Goal: Transaction & Acquisition: Download file/media

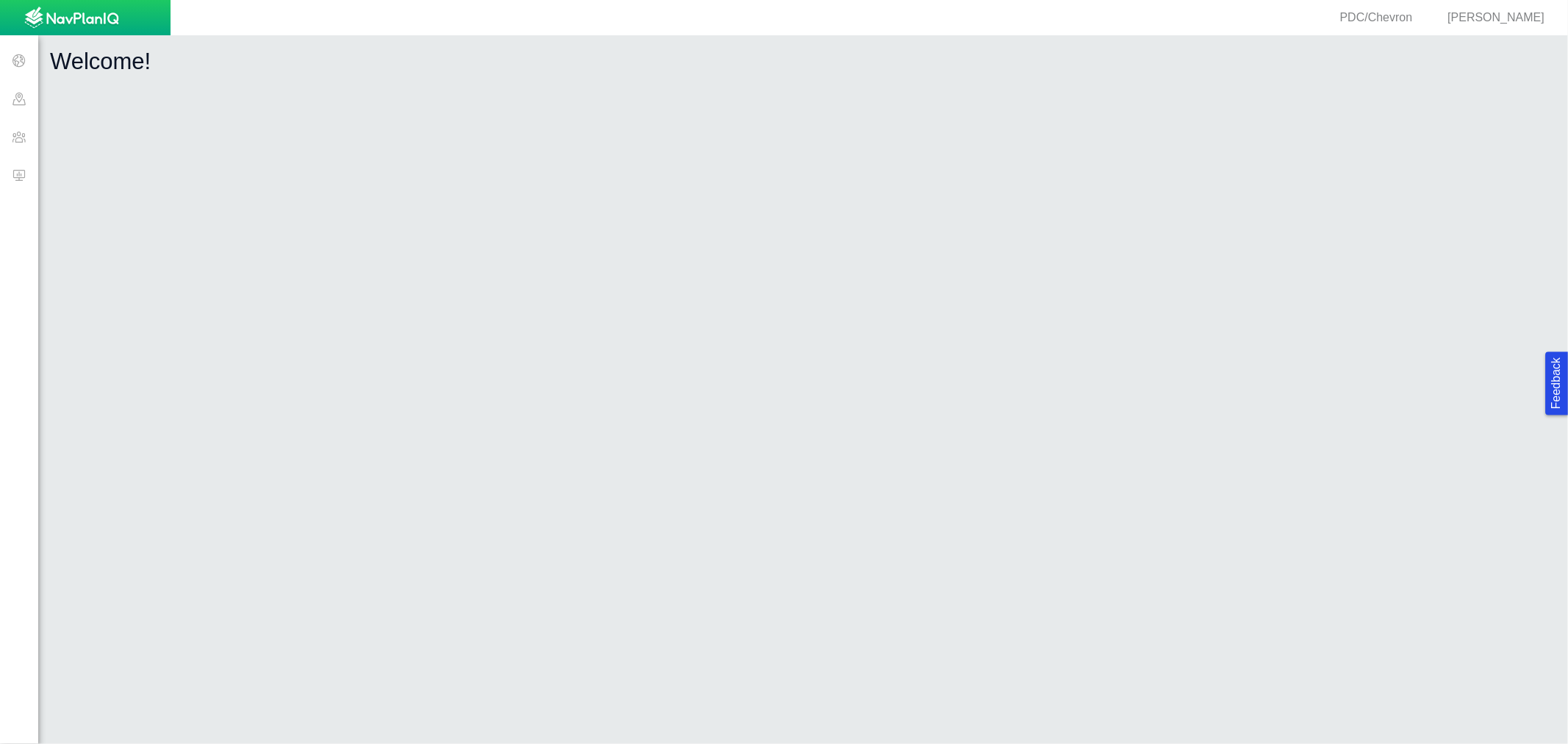
click at [13, 180] on span at bounding box center [19, 174] width 39 height 39
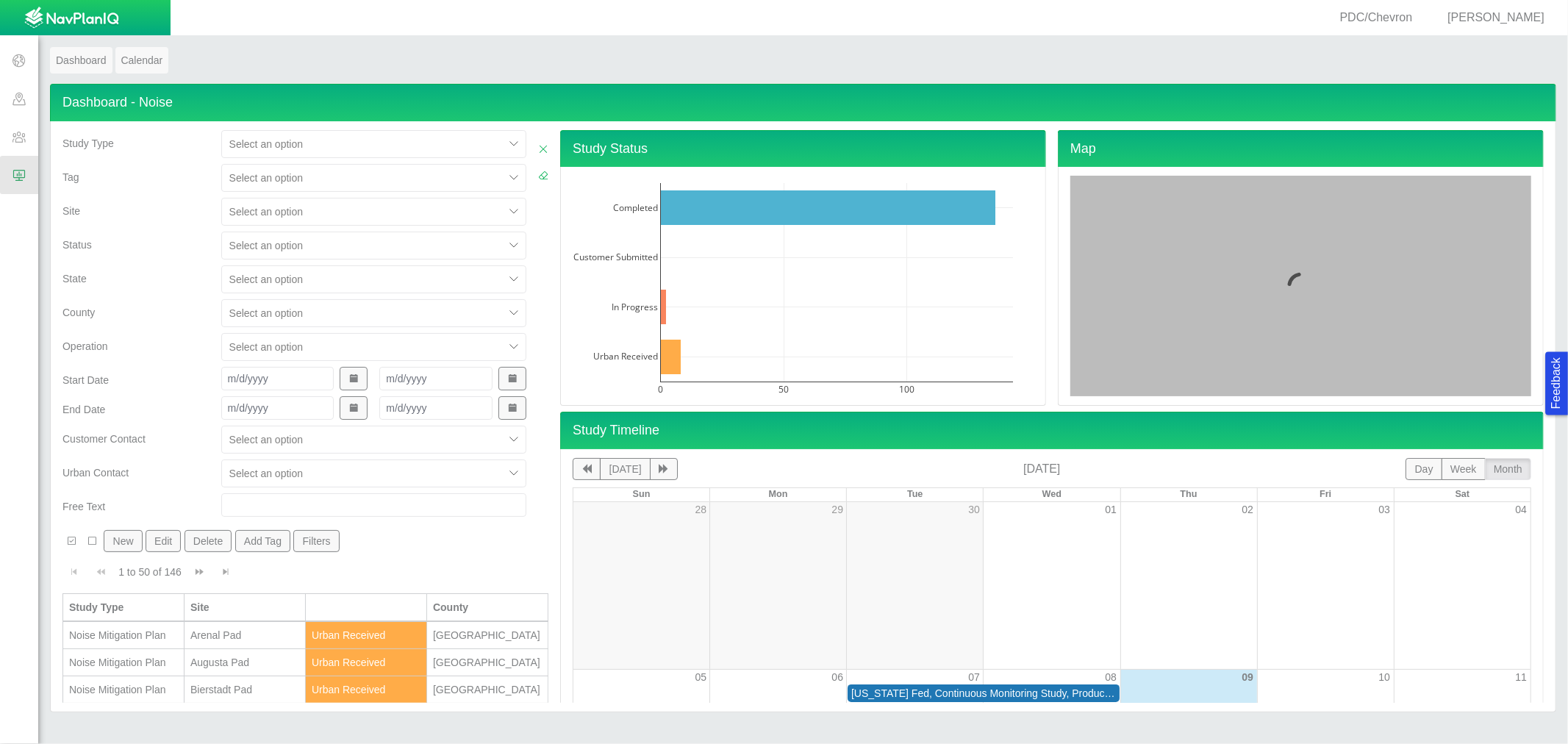
click at [254, 214] on div at bounding box center [363, 211] width 267 height 18
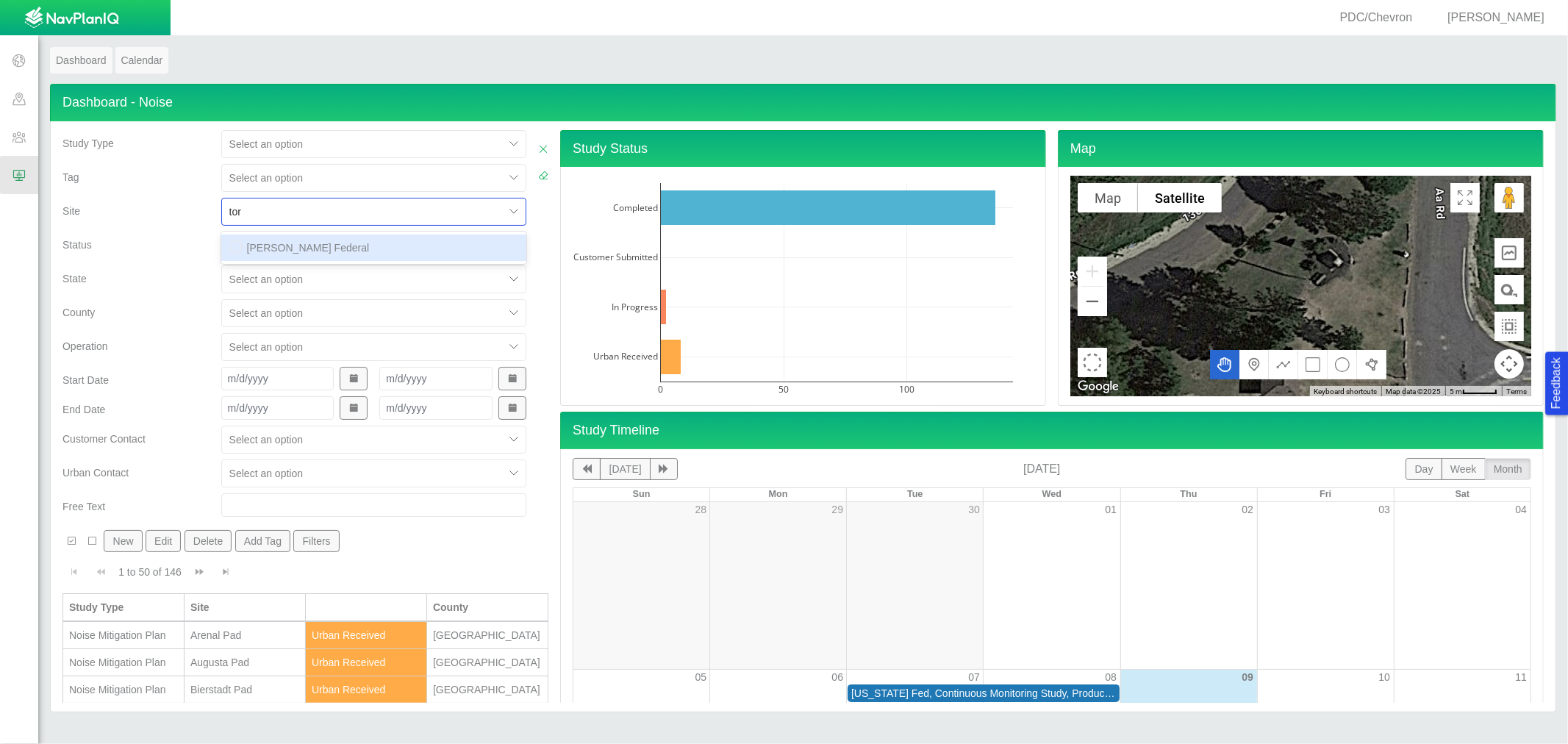
type input "torr"
click at [303, 250] on div "[PERSON_NAME] Federal" at bounding box center [374, 247] width 305 height 27
checkbox input "false"
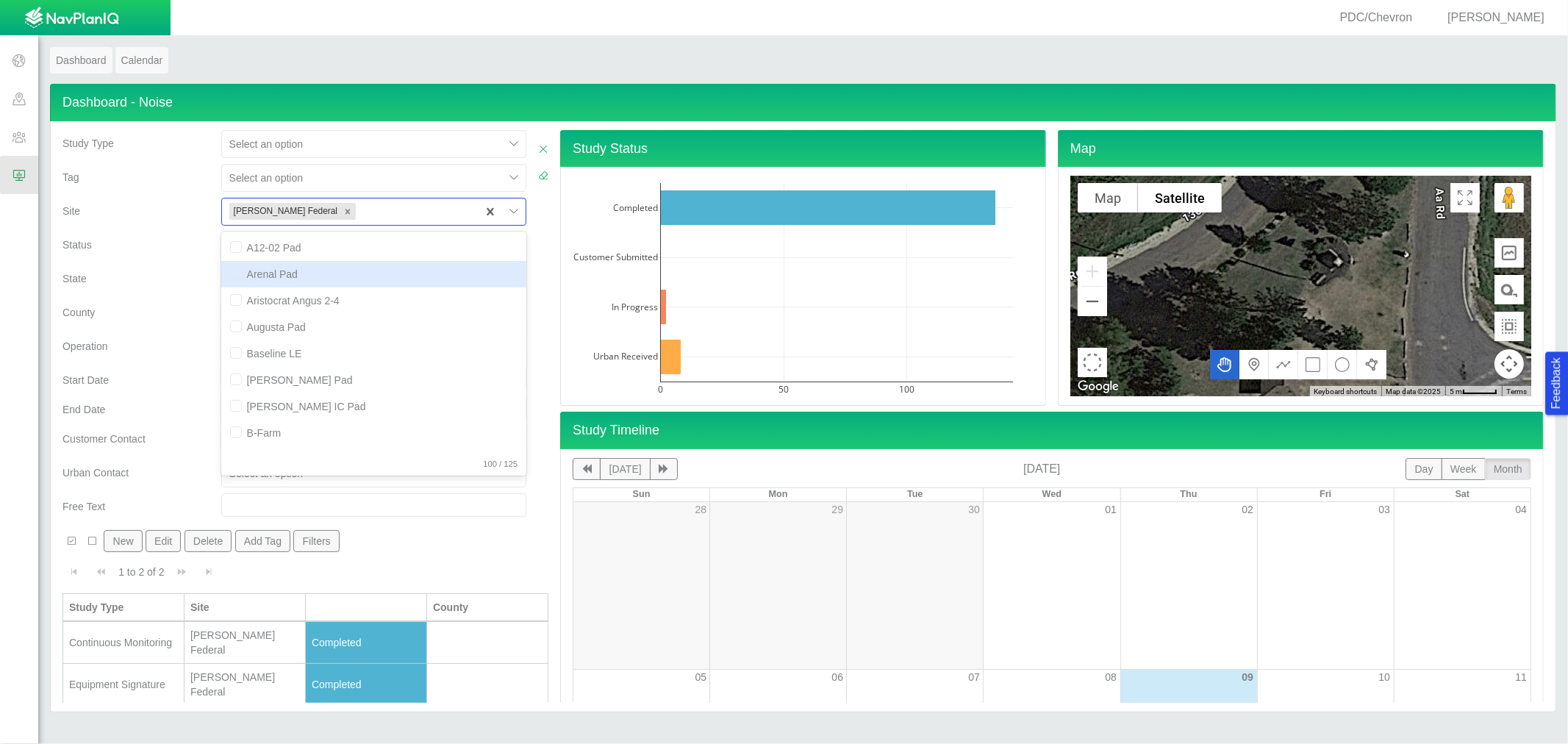
click at [156, 311] on div "County" at bounding box center [136, 309] width 147 height 21
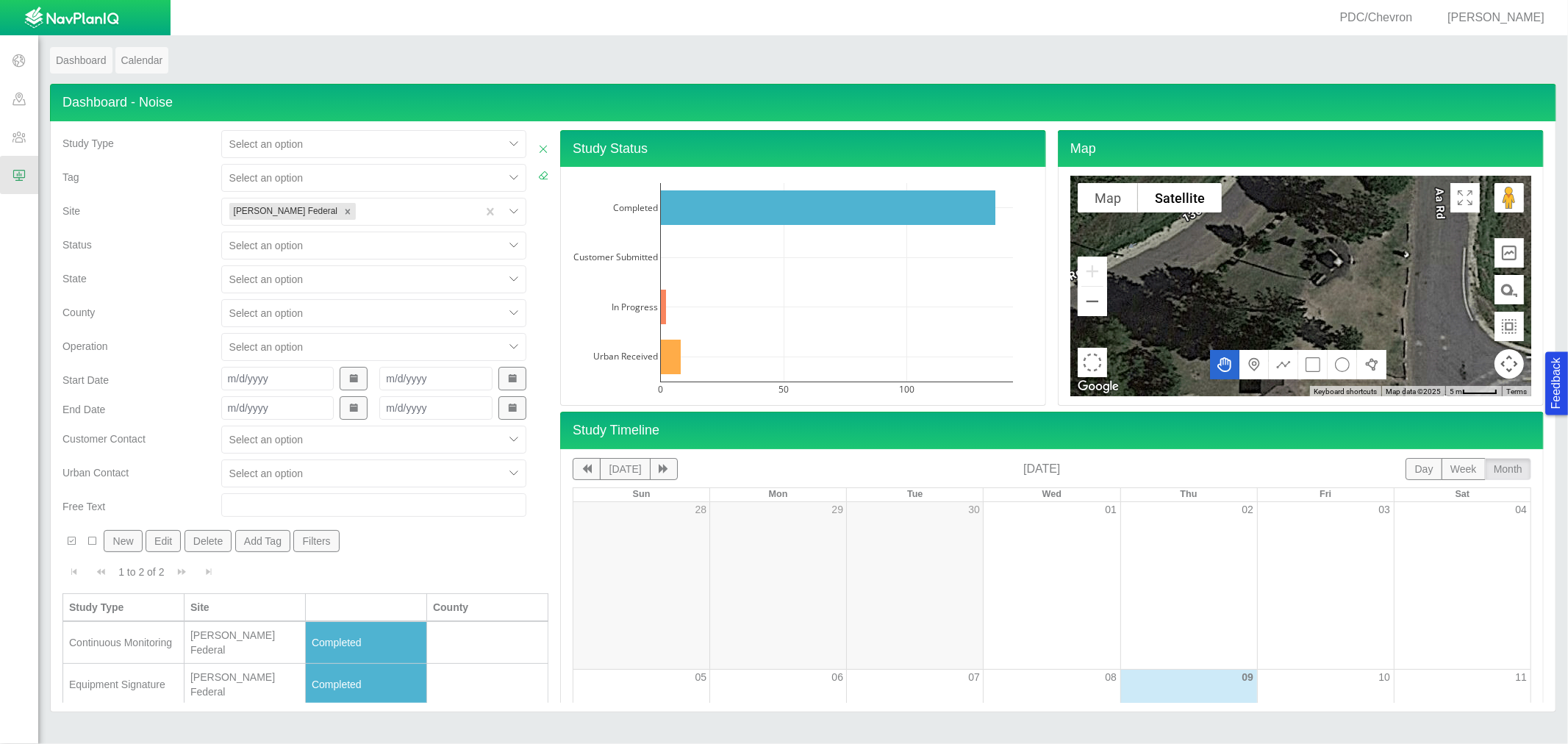
click at [176, 677] on div "Equipment Signature" at bounding box center [123, 684] width 109 height 15
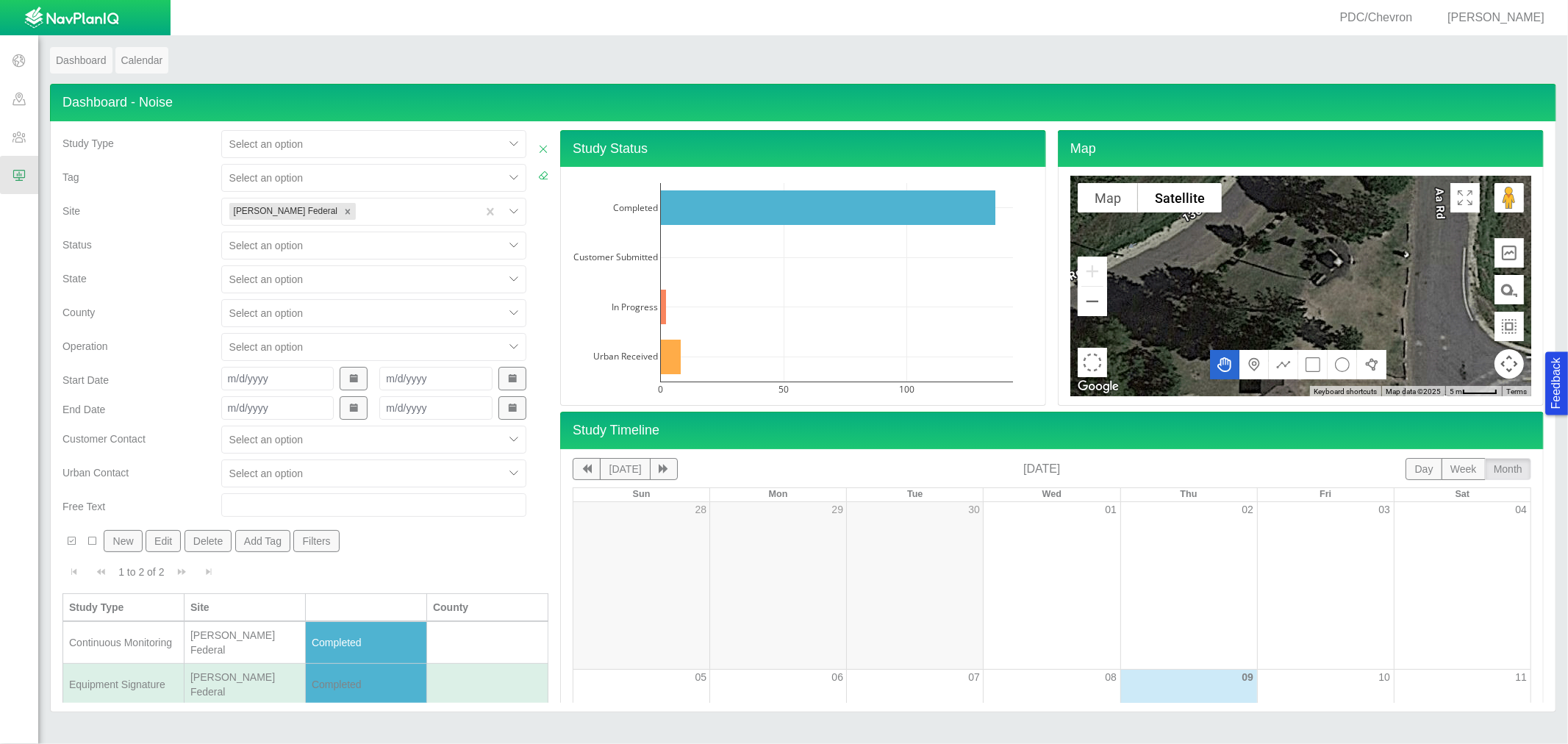
click at [176, 677] on div "Equipment Signature" at bounding box center [123, 684] width 109 height 15
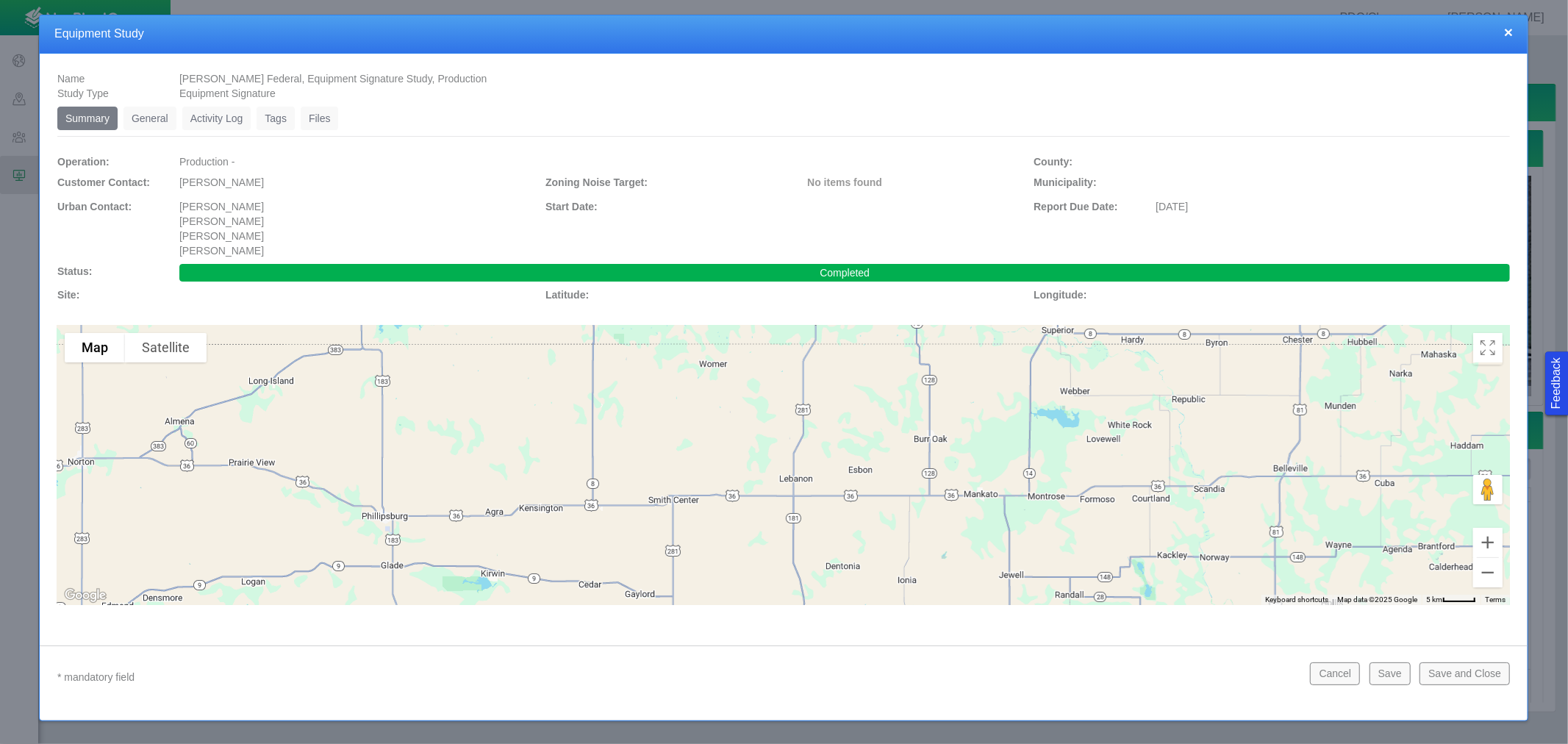
click at [320, 121] on link "Files" at bounding box center [320, 118] width 39 height 23
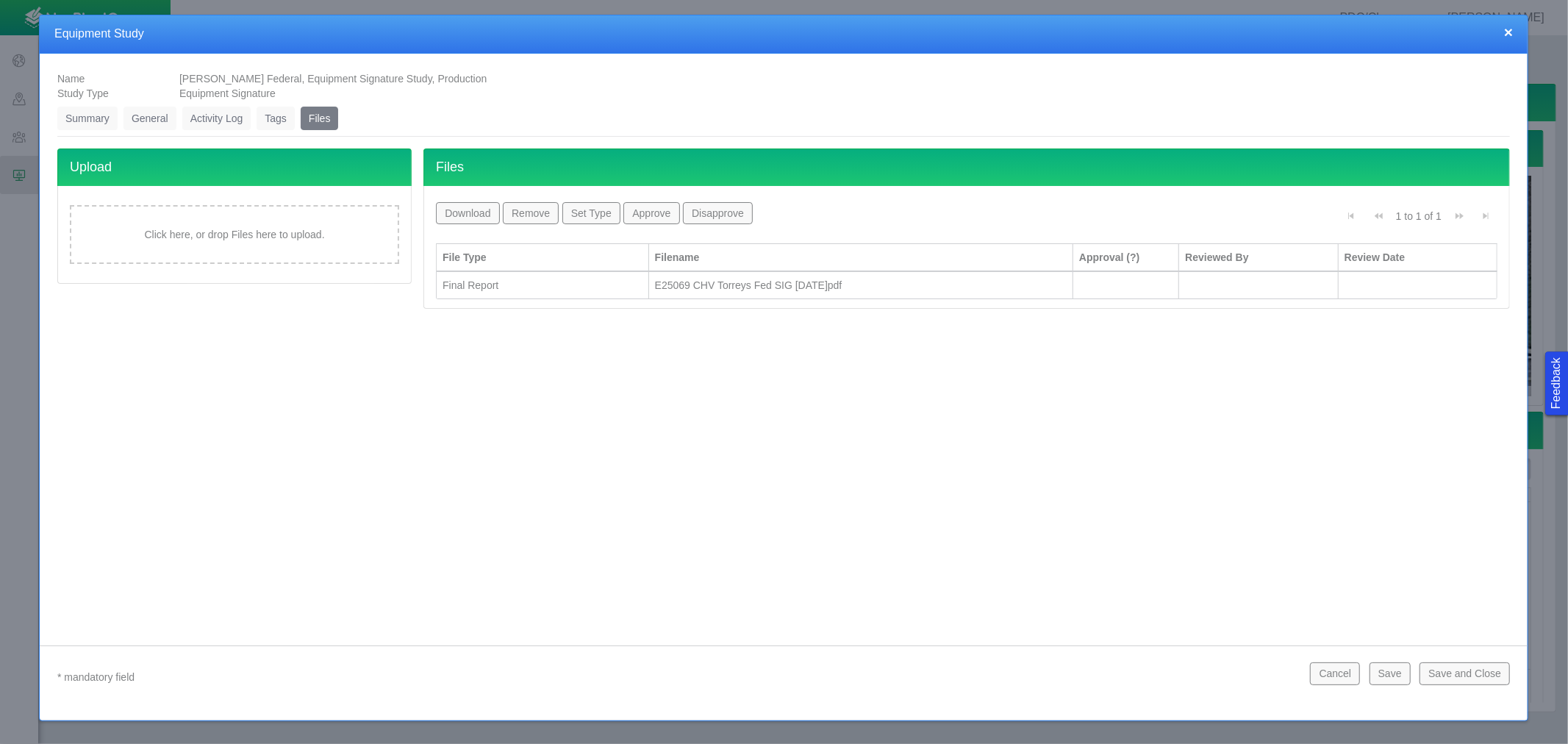
click at [724, 288] on div "E25069 CHV Torreys Fed SIG [DATE]pdf" at bounding box center [861, 284] width 412 height 15
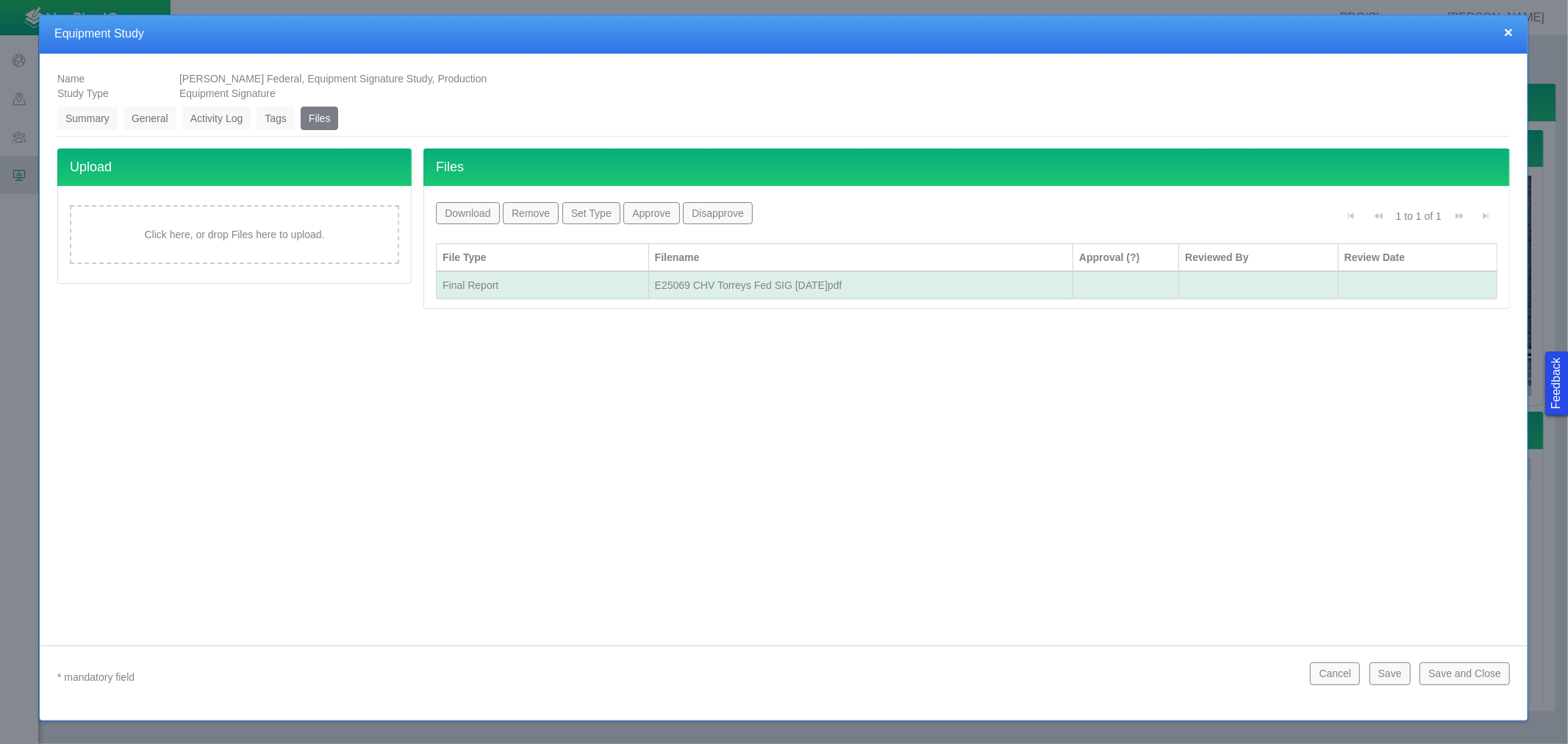
click at [472, 213] on button "Download" at bounding box center [467, 213] width 64 height 22
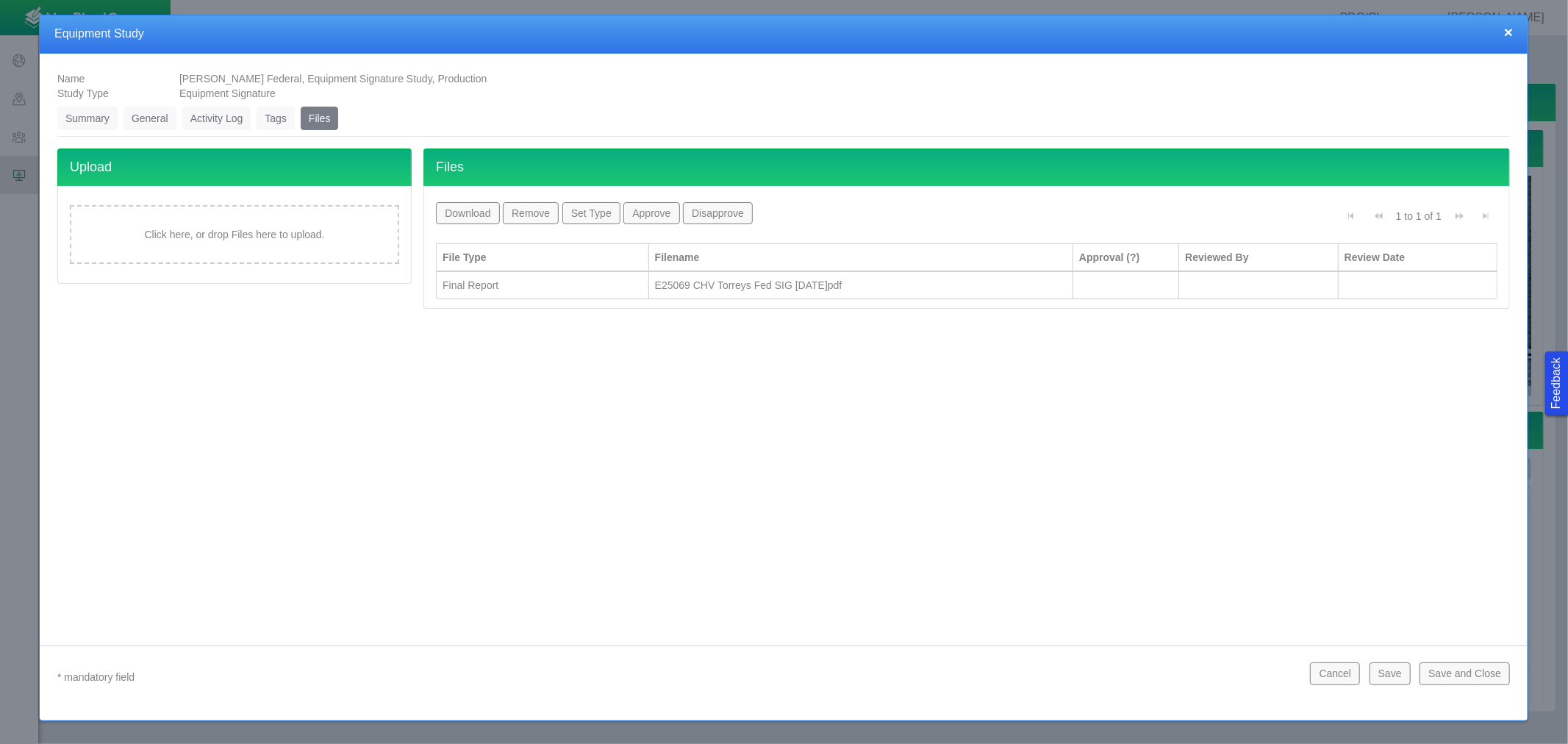
click at [1513, 32] on div "× Equipment Study" at bounding box center [784, 34] width 1488 height 39
click at [1510, 32] on button "×" at bounding box center [1509, 32] width 9 height 15
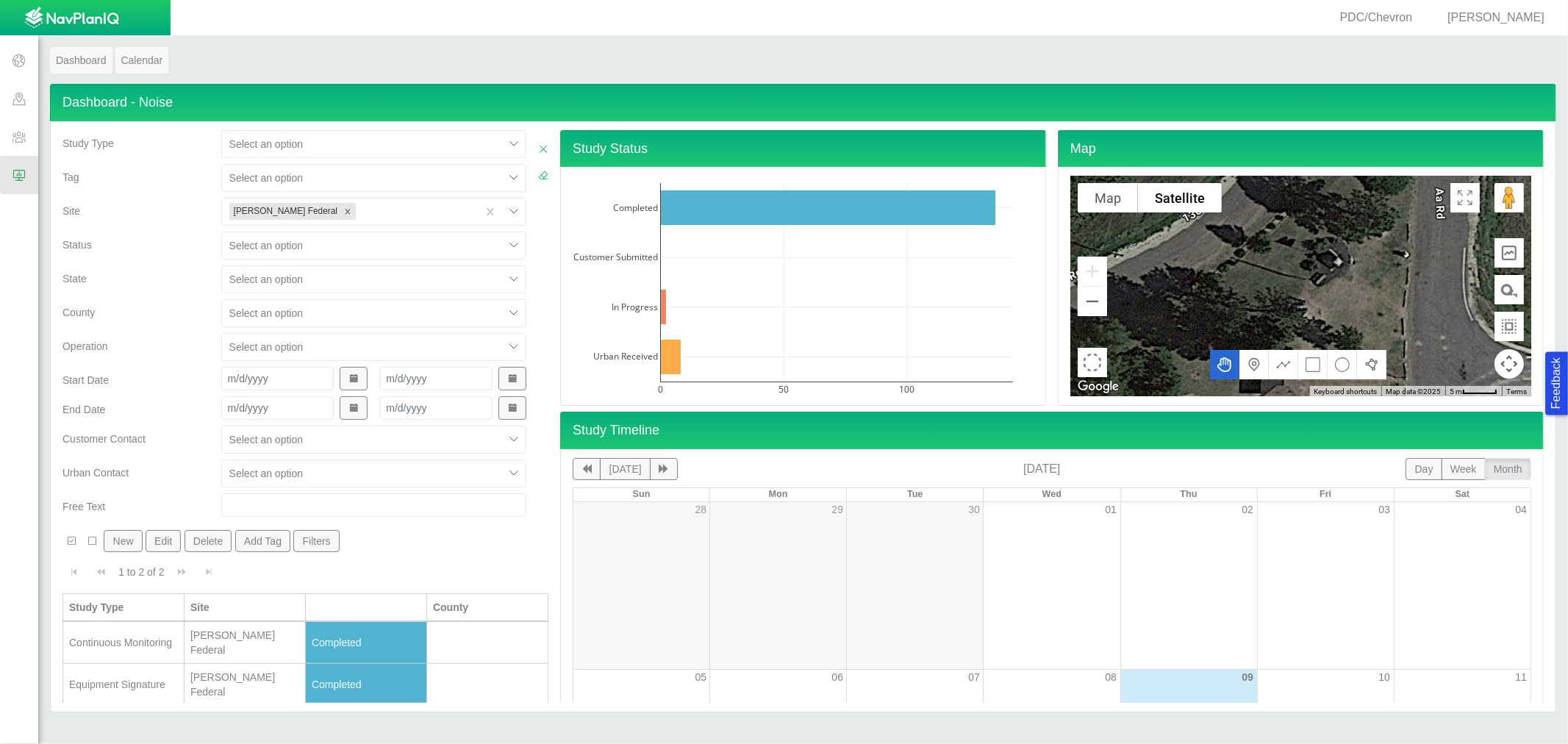
click at [130, 637] on div "Continuous Monitoring" at bounding box center [123, 642] width 109 height 15
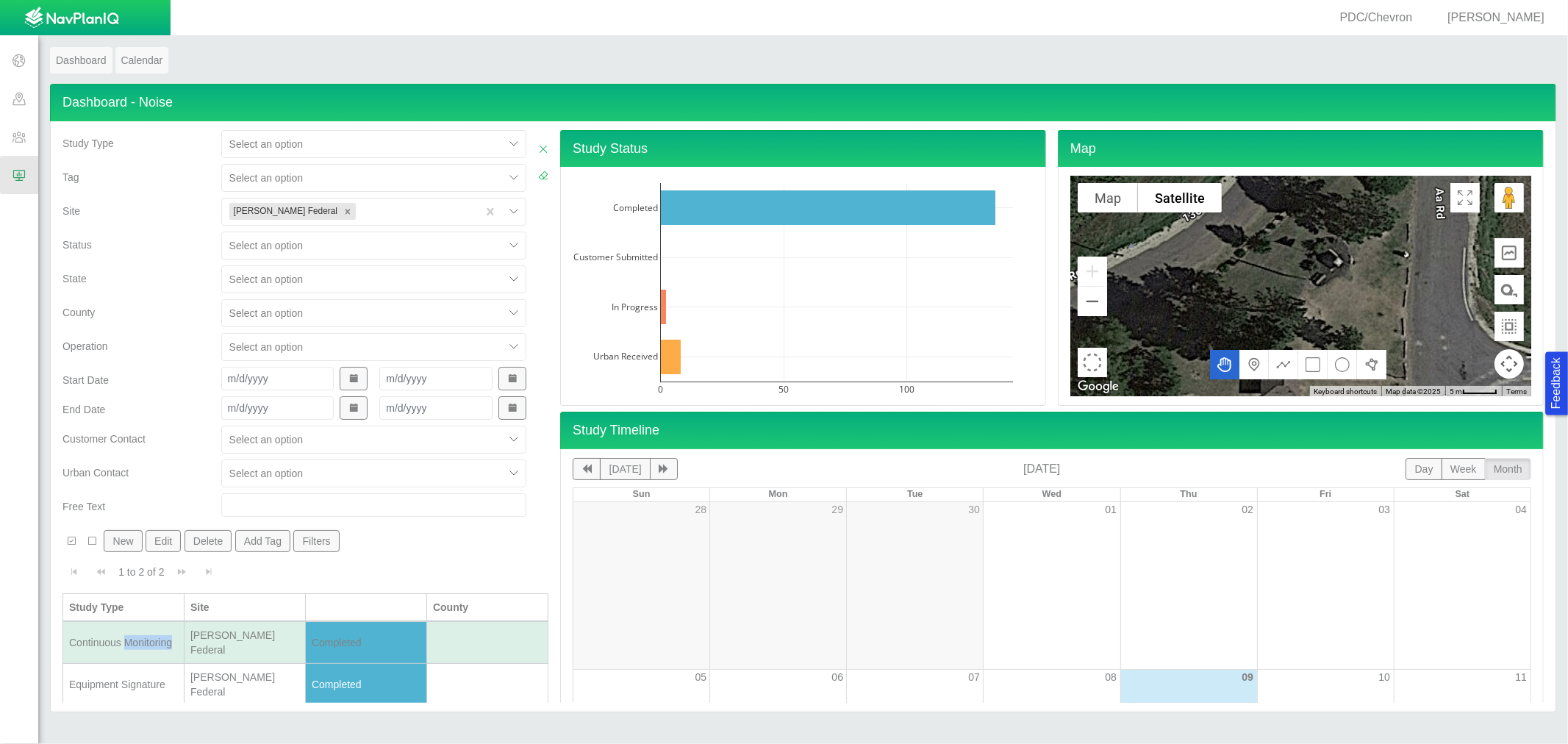
click at [130, 637] on div "Continuous Monitoring" at bounding box center [123, 642] width 109 height 15
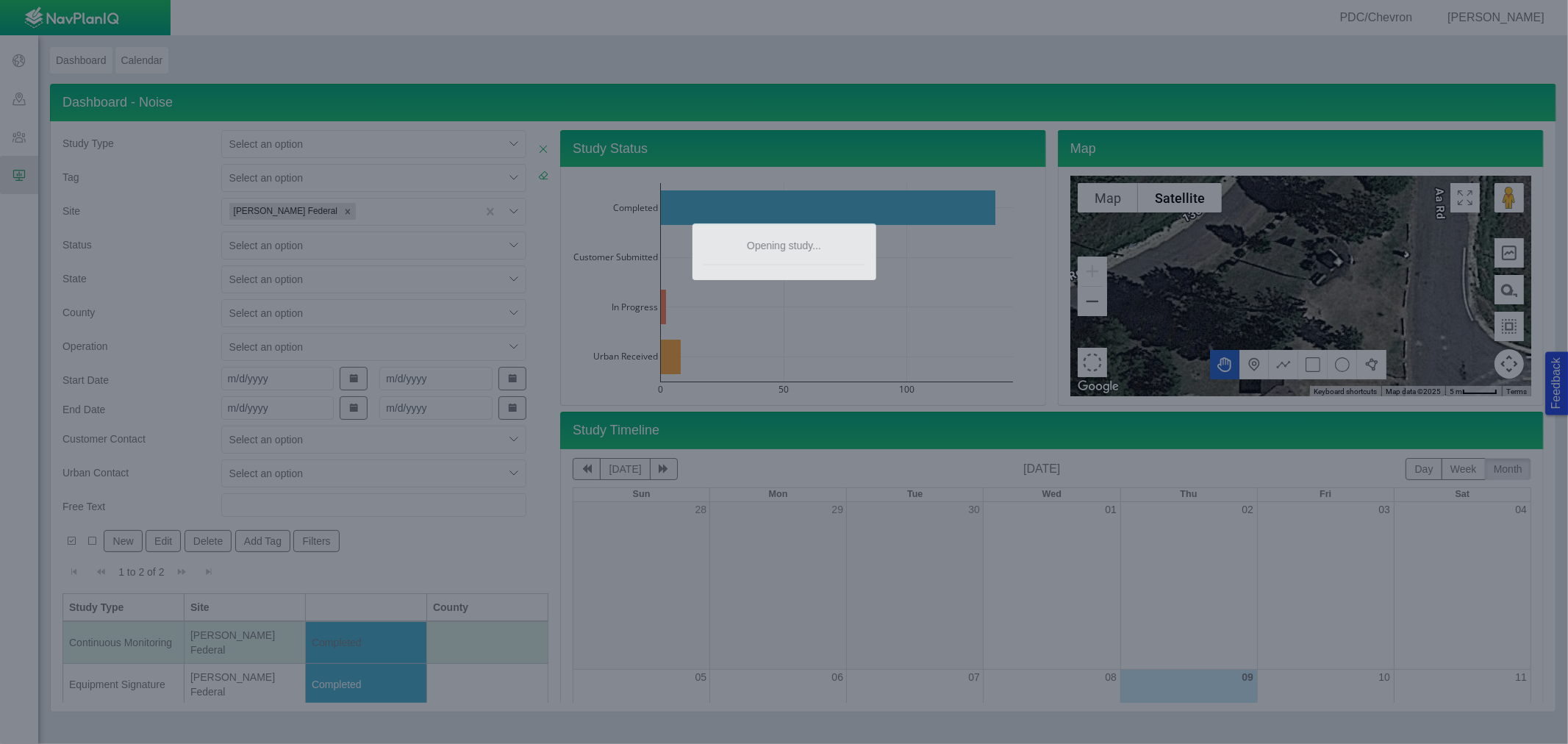
type textarea "x"
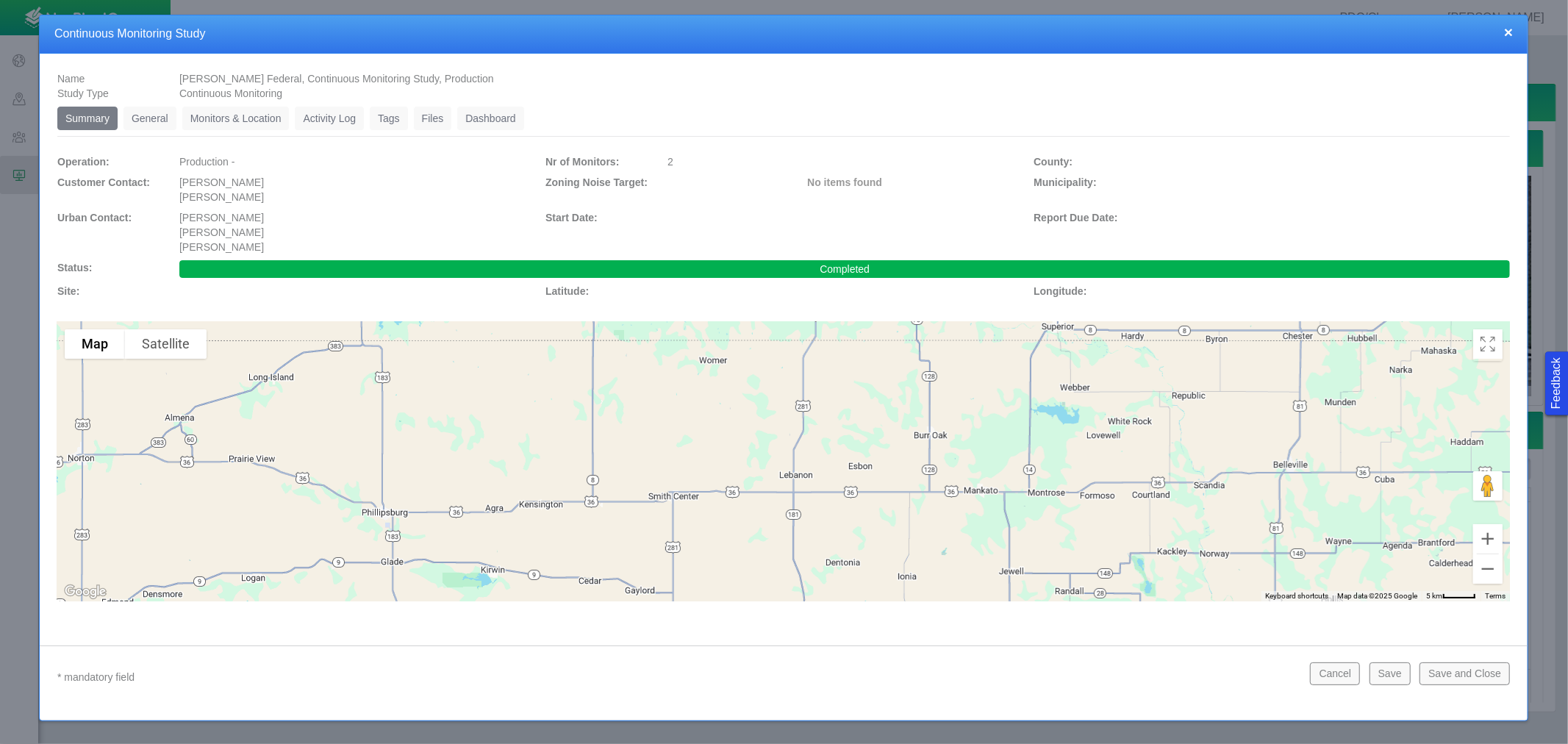
click at [485, 113] on link "Dashboard" at bounding box center [491, 118] width 67 height 23
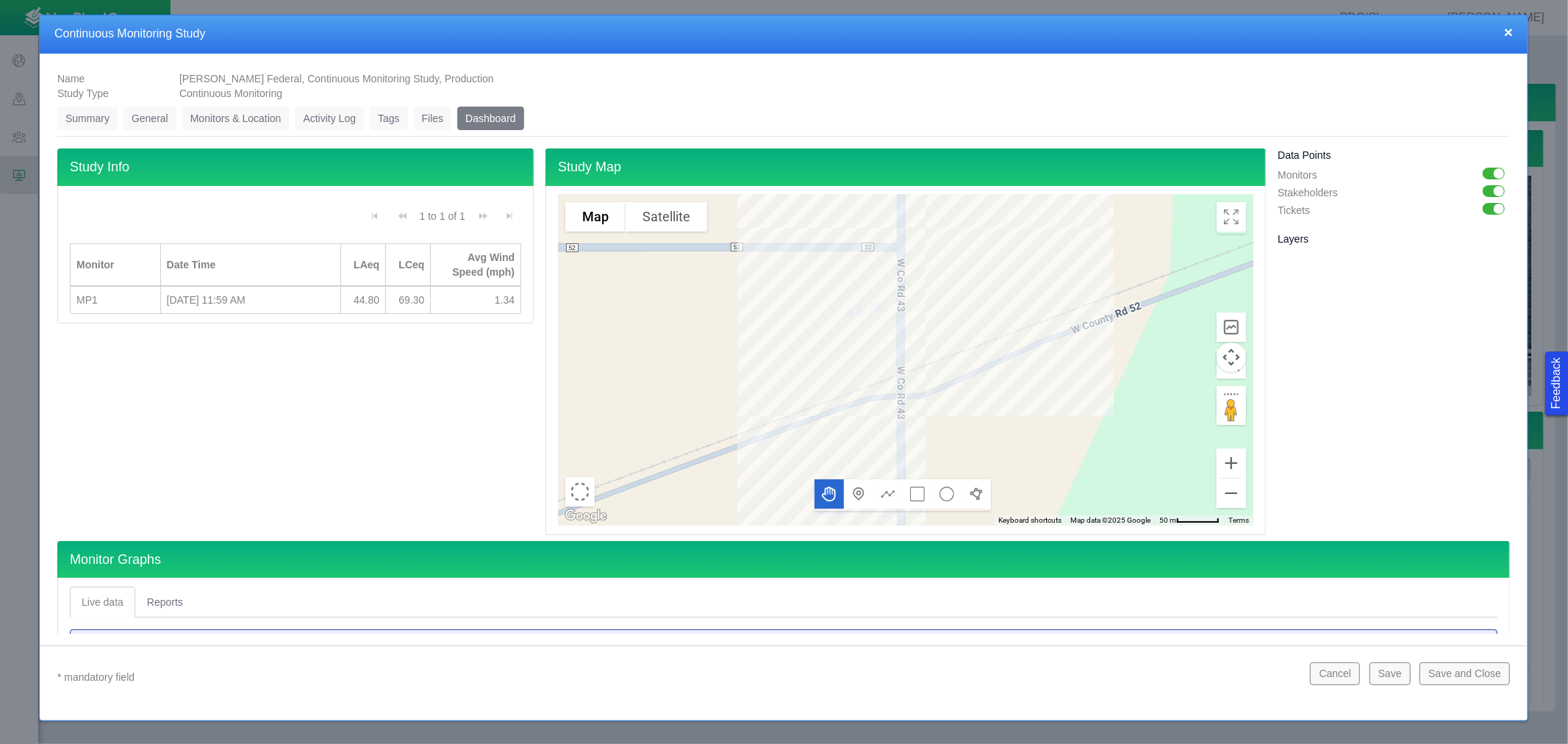
click at [436, 119] on link "Files" at bounding box center [433, 118] width 39 height 23
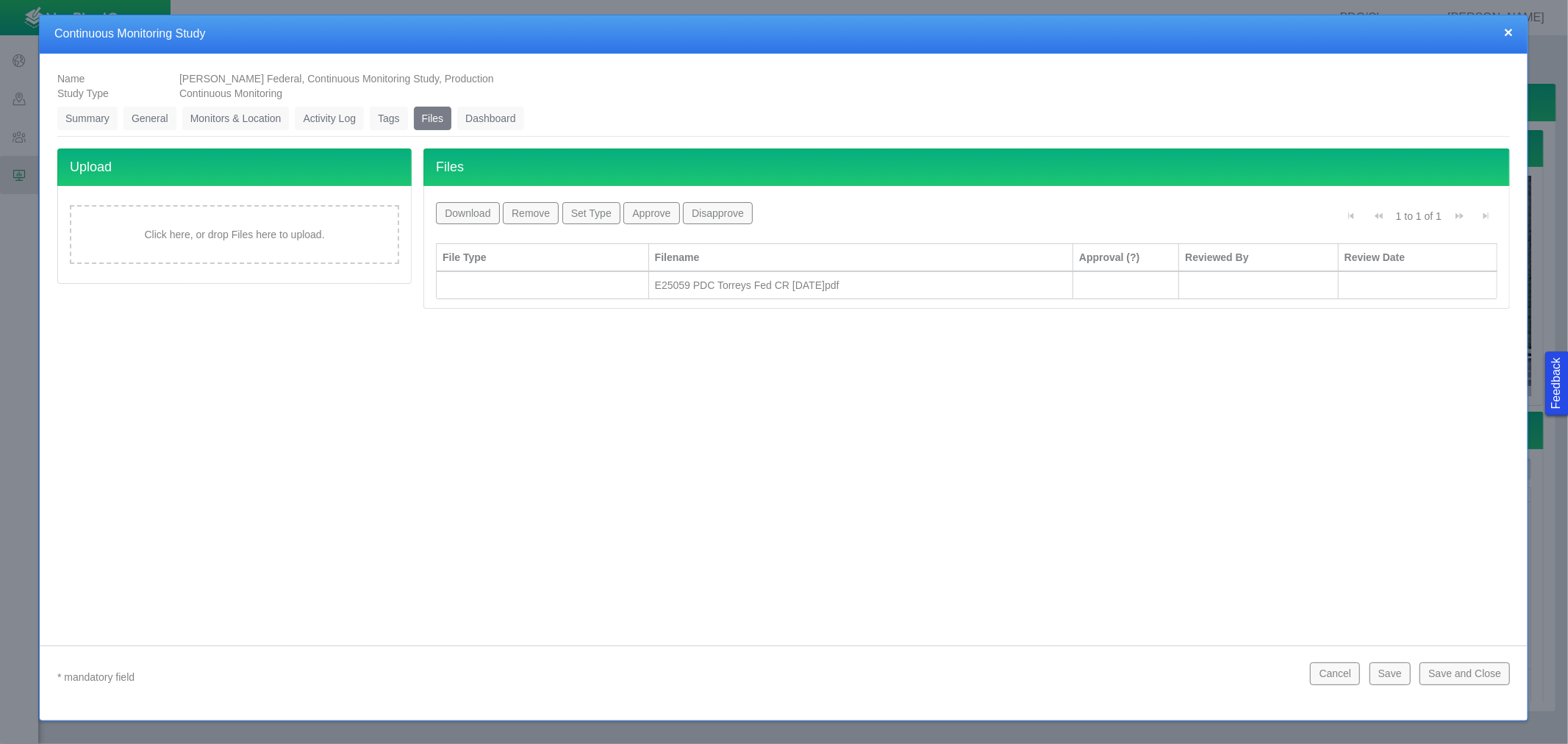
click at [682, 277] on div "E25059 PDC Torreys Fed CR [DATE]pdf" at bounding box center [861, 284] width 412 height 15
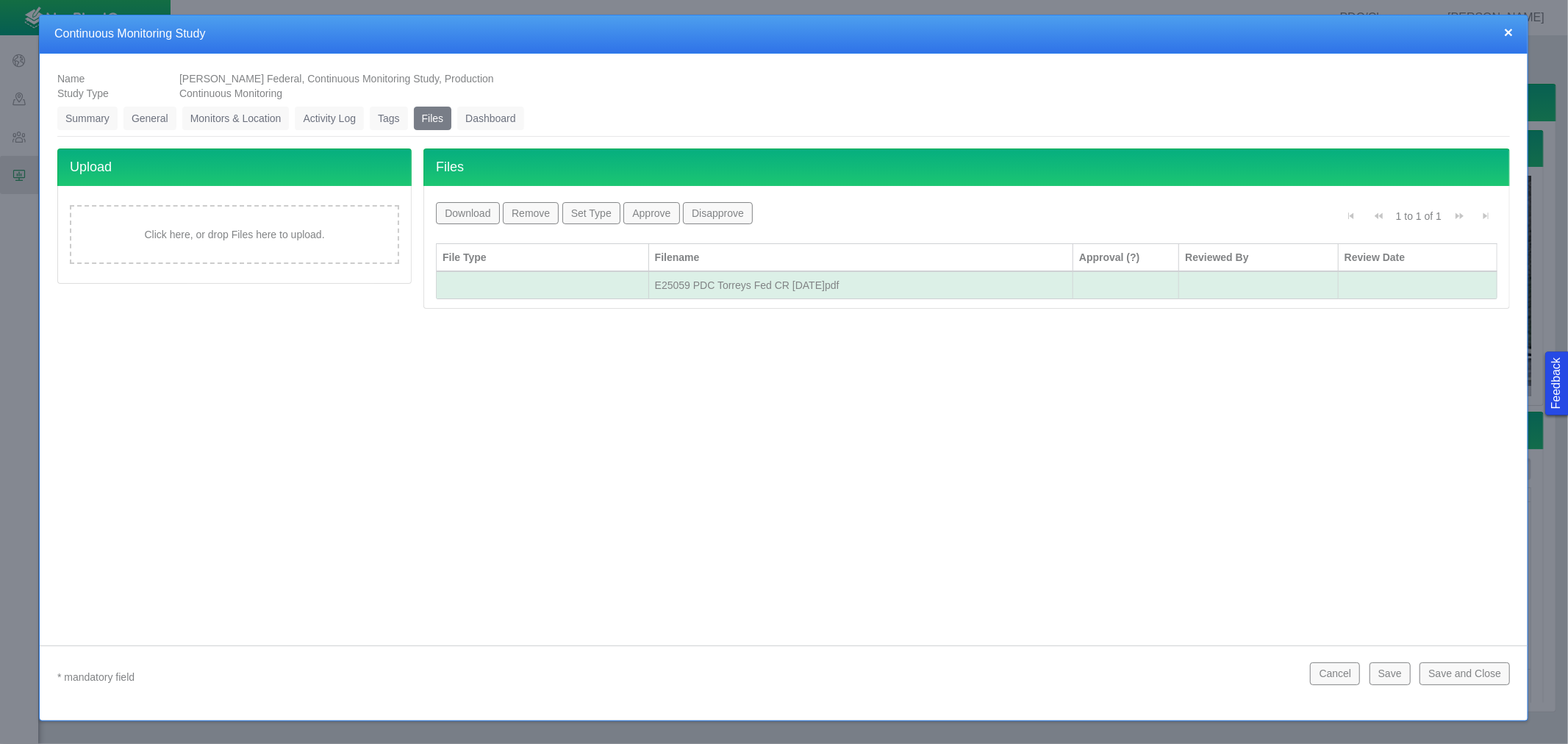
click at [493, 216] on button "Download" at bounding box center [467, 213] width 64 height 22
